Goal: Complete application form

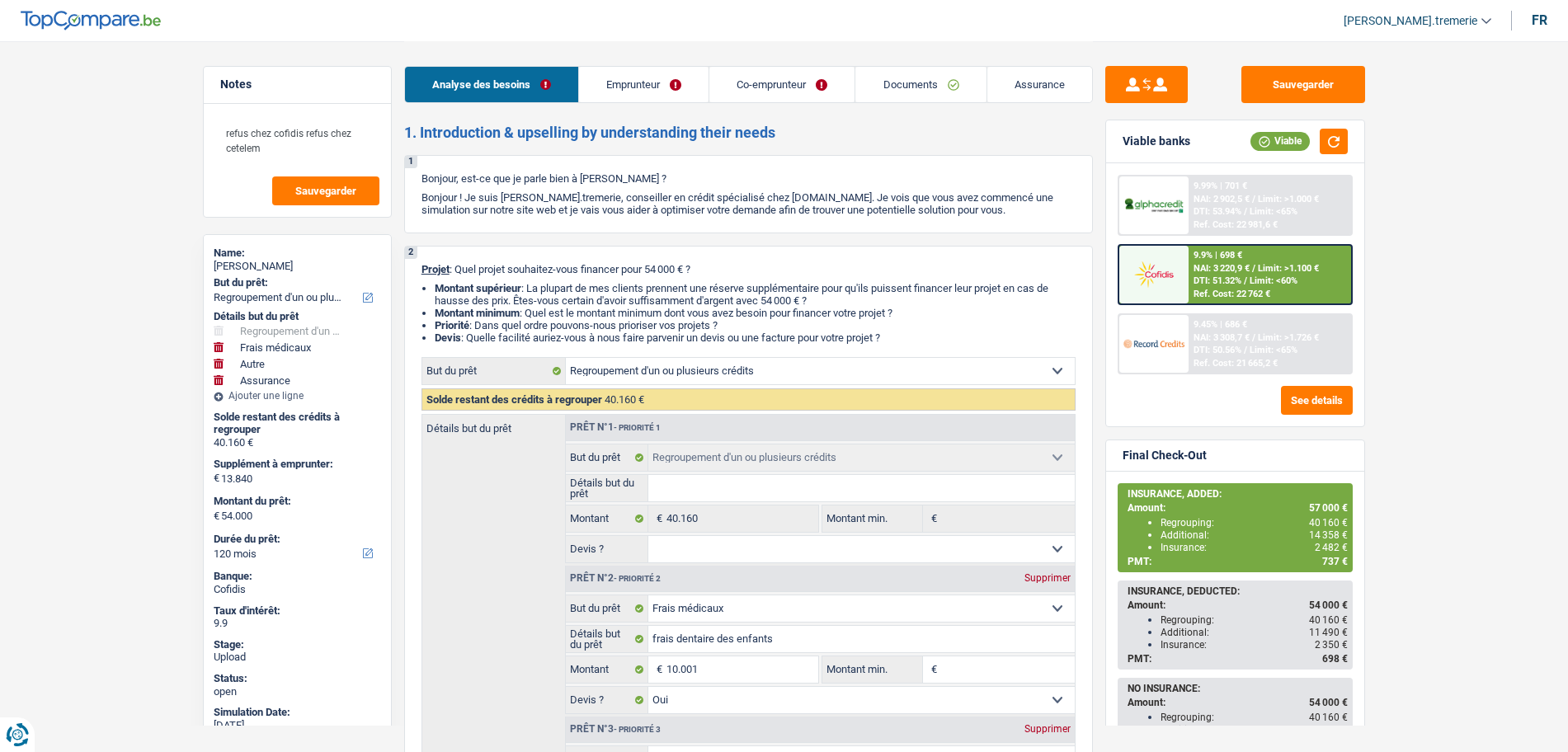
select select "refinancing"
select select "medical"
select select "other"
select select "insurance"
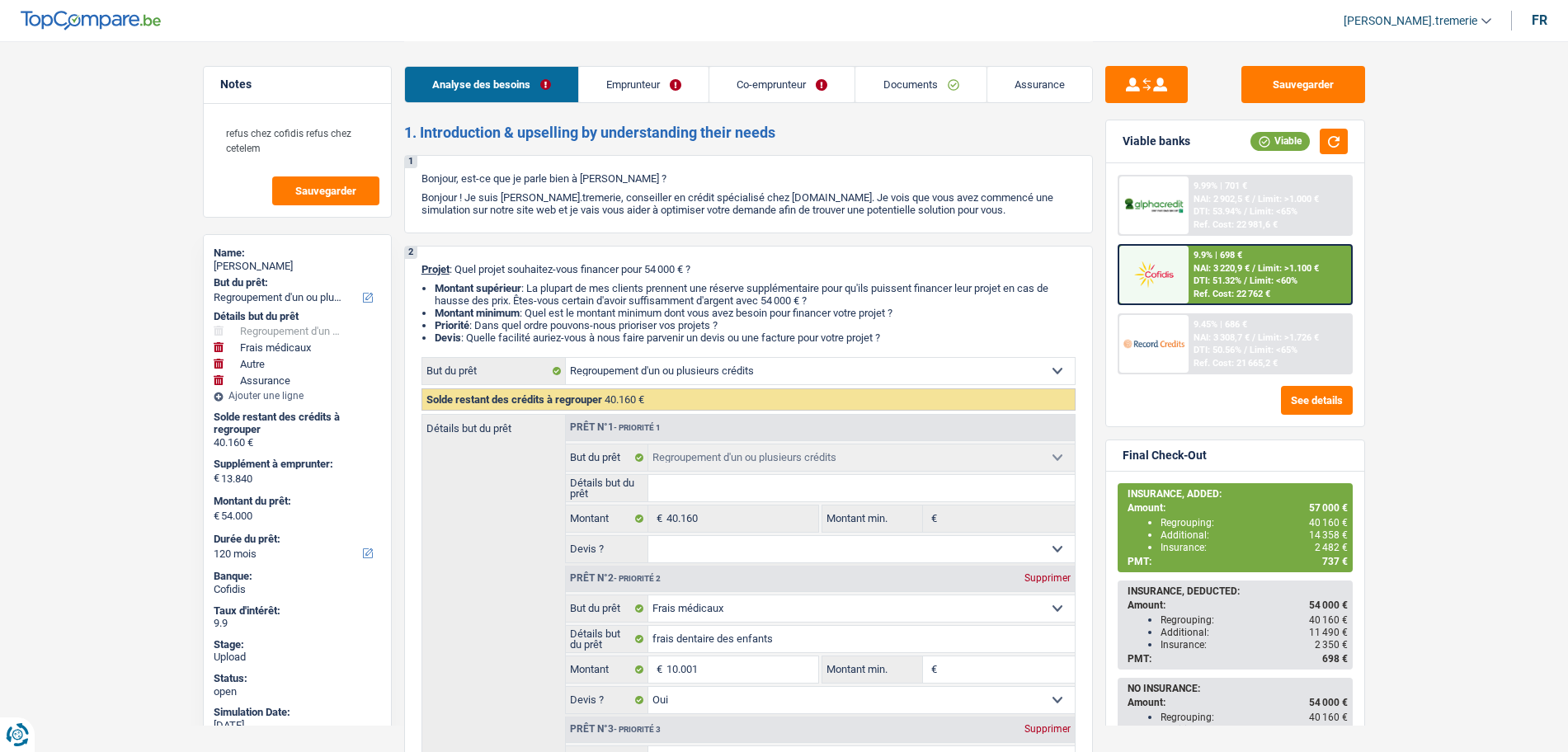
select select "120"
select select "refinancing"
select select "medical"
select select "yes"
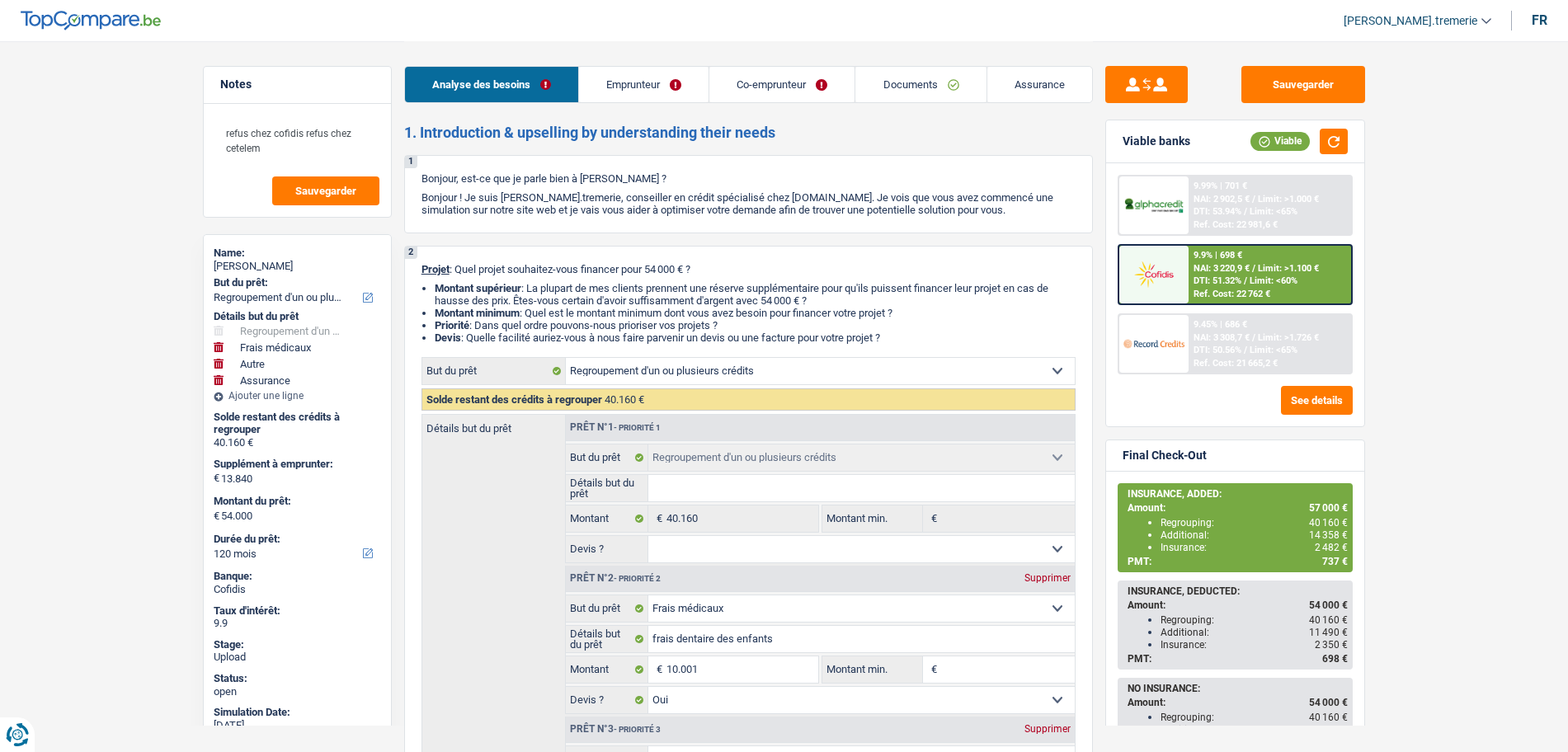
select select "other"
select select "insurance"
select select "120"
select select "publicEmployee"
select select "privateEmployee"
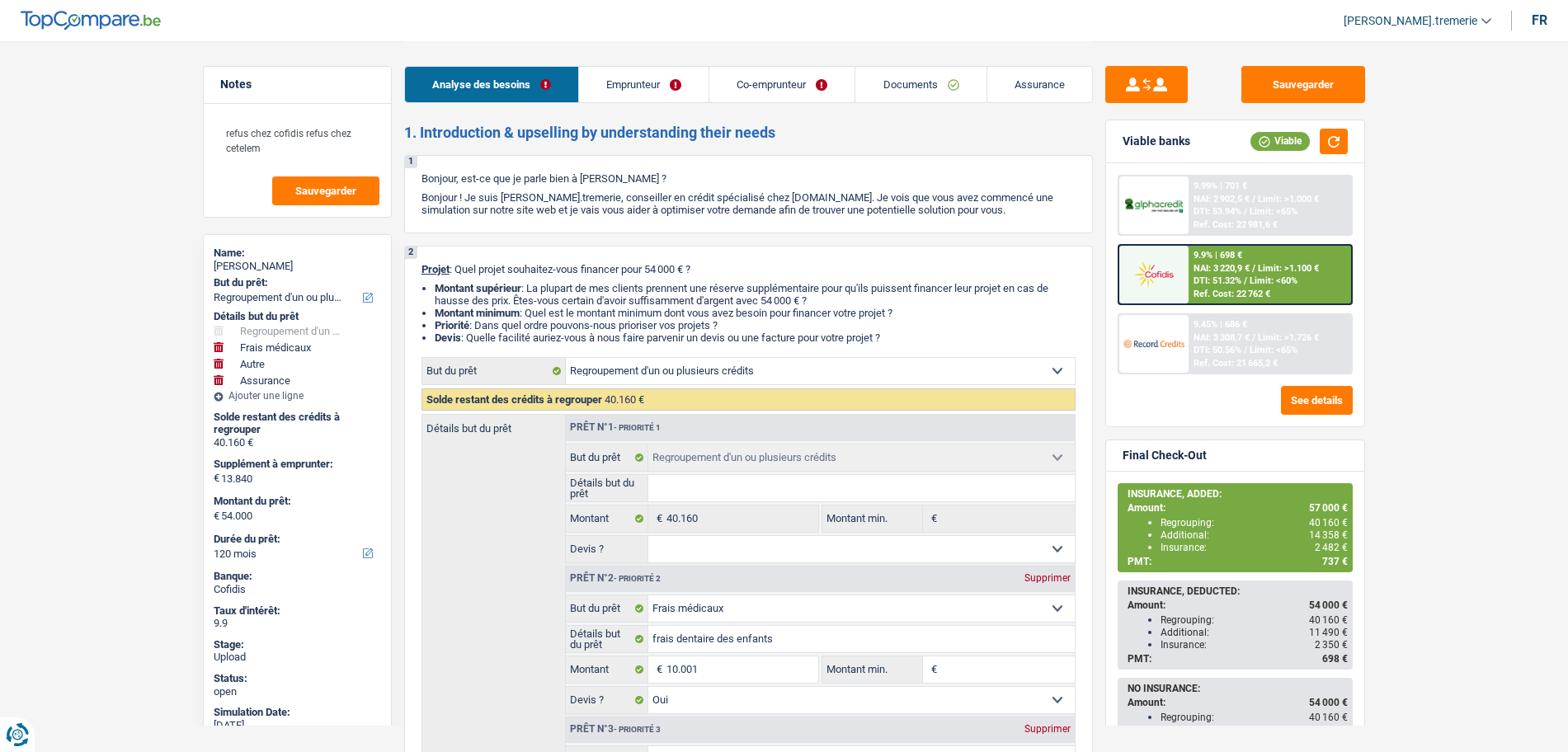
select select "familyAllowances"
select select "netSalary"
select select "mealVouchers"
select select "netSalary"
select select "mealVouchers"
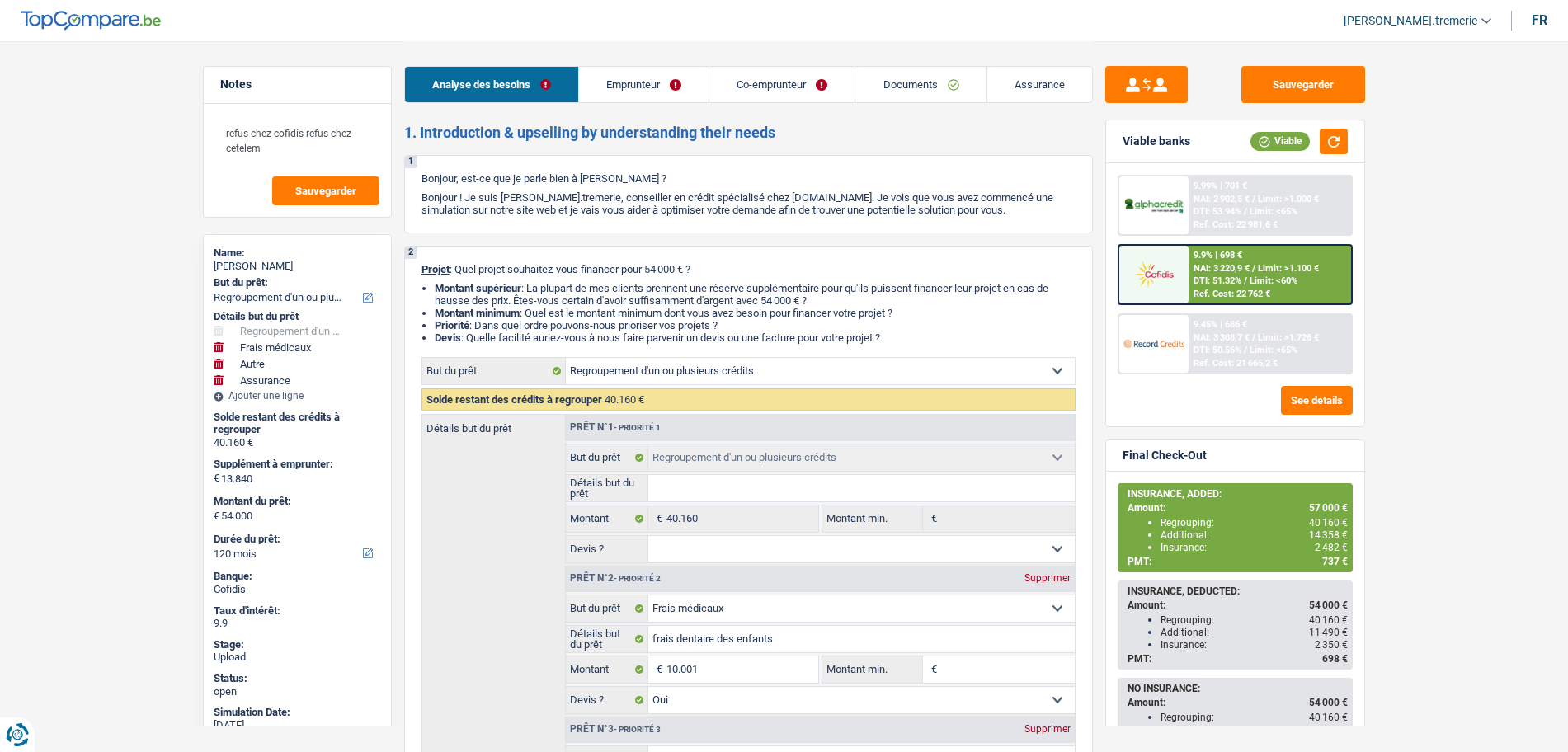
select select "ownerWithMortgage"
select select "mortgage"
select select "300"
select select "carLoan"
select select "84"
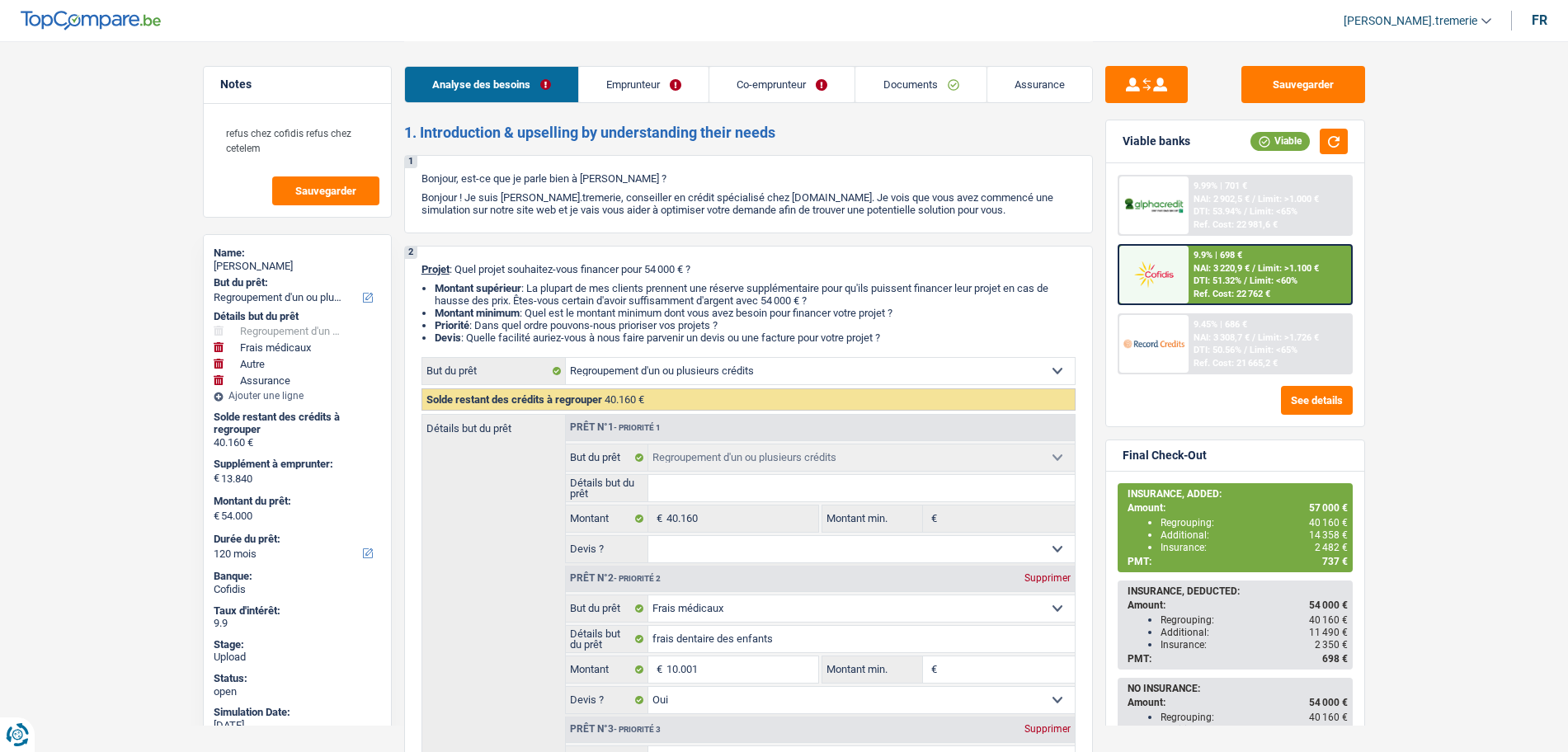
select select "carLoan"
select select "42"
select select "personalLoan"
select select "48"
select select "creditConsolidation"
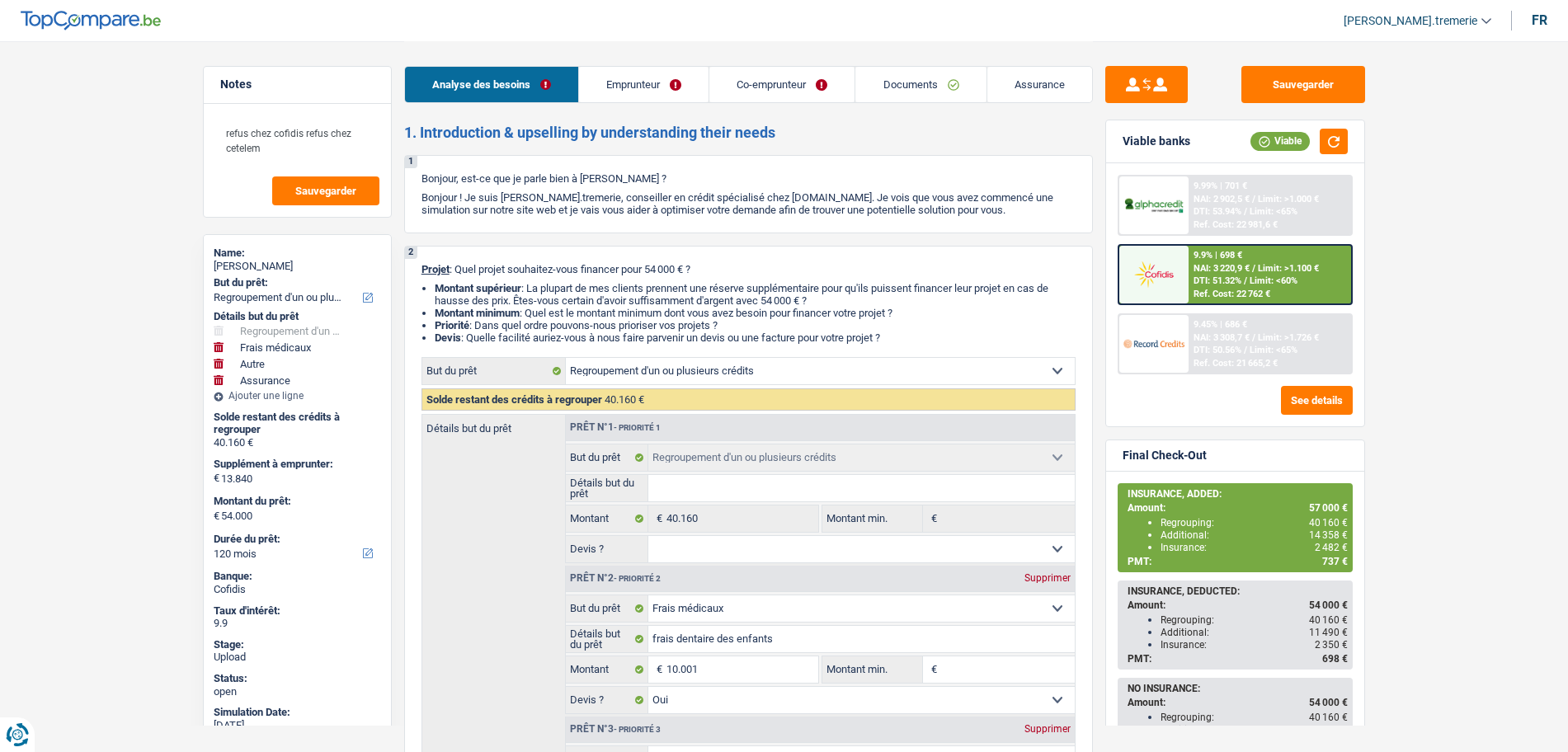
select select "120"
select select "refinancing"
select select "medical"
select select "yes"
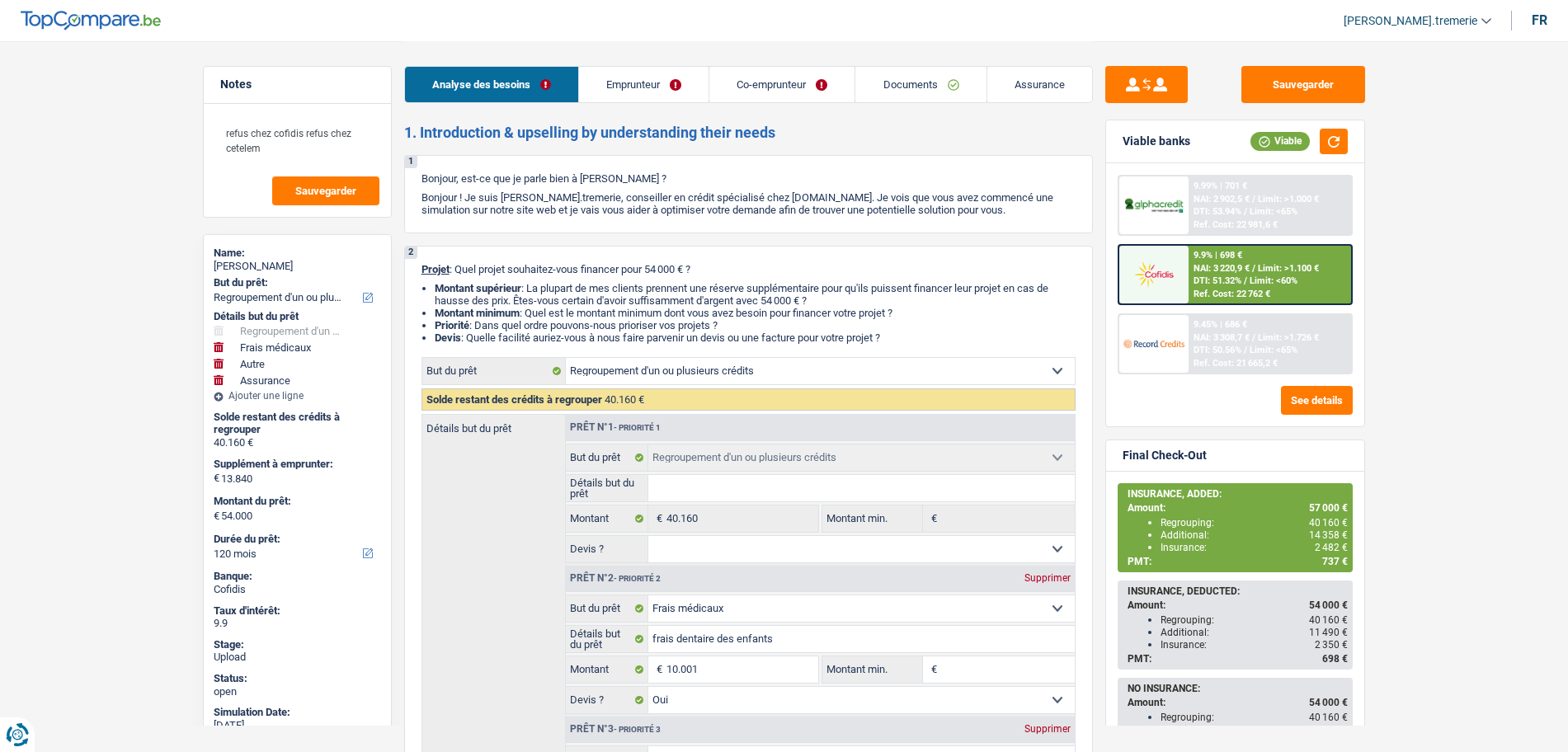
select select "other"
select select "insurance"
select select "120"
click at [1186, 287] on div at bounding box center [1154, 274] width 69 height 58
